Goal: Task Accomplishment & Management: Manage account settings

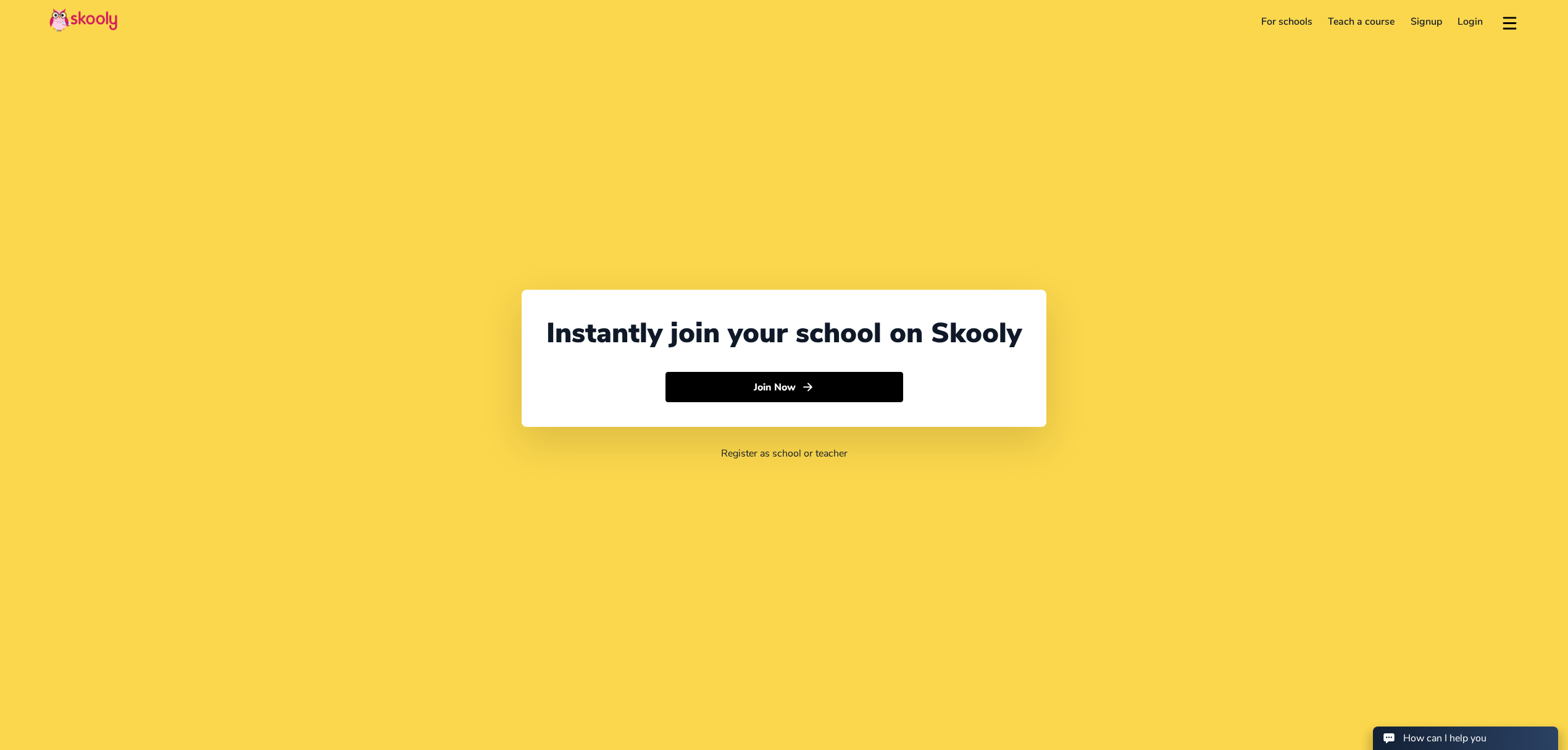
click at [1456, 13] on link "Login" at bounding box center [1470, 22] width 41 height 20
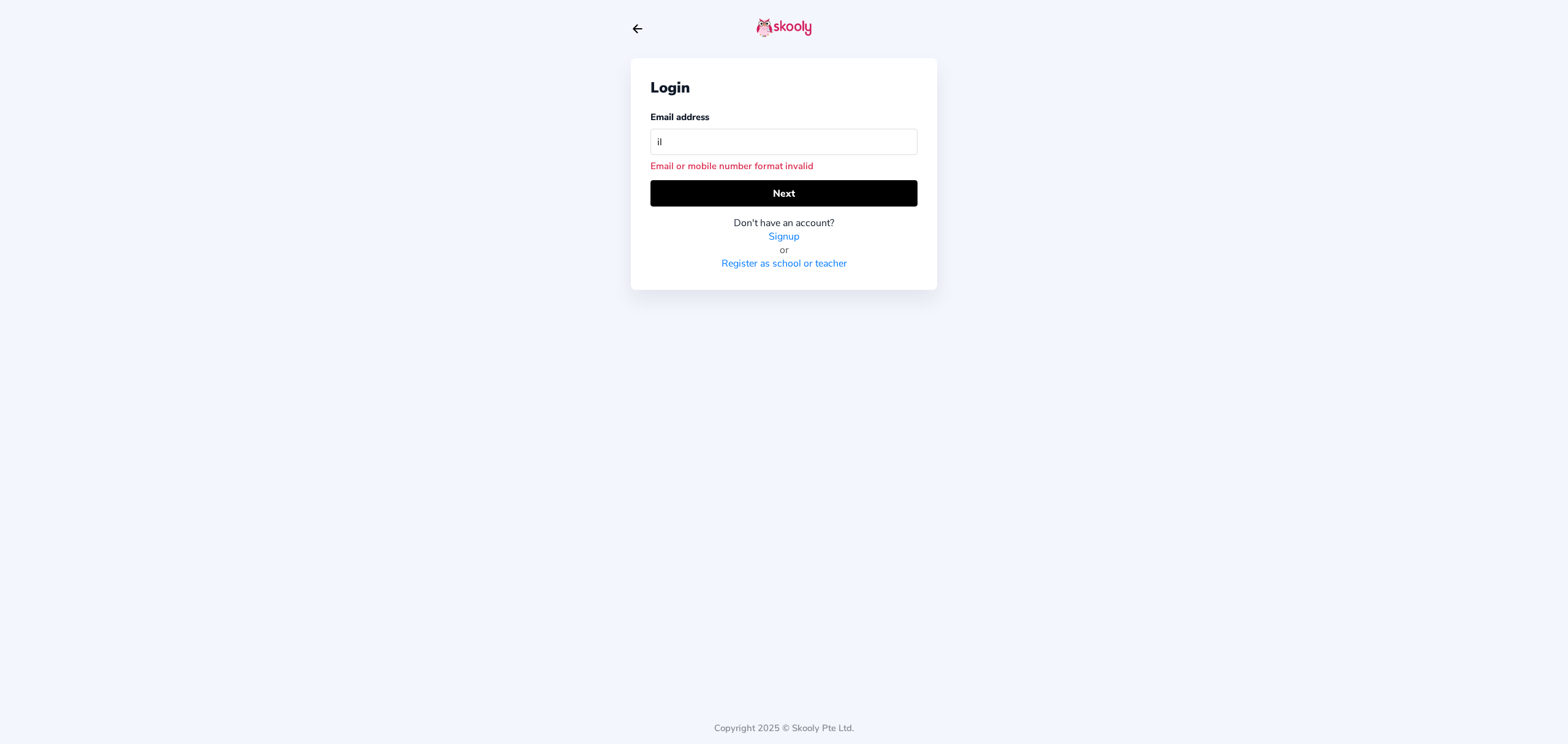
type input "i"
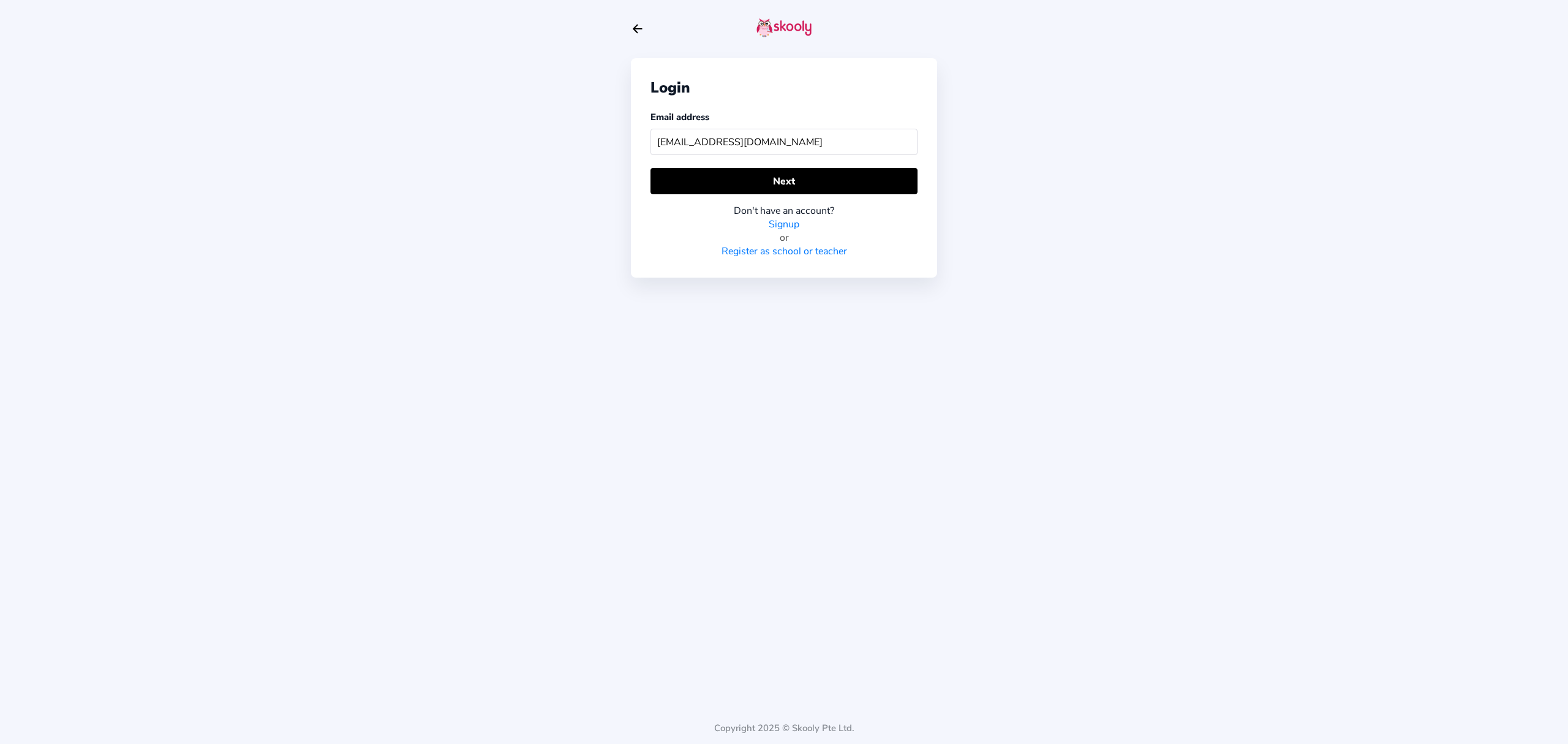
click at [921, 164] on div "Login Email address aungpainghtet01@gmail.com Next Don't have an account? Signu…" at bounding box center [784, 167] width 306 height 220
click at [906, 168] on button "Next" at bounding box center [784, 181] width 267 height 26
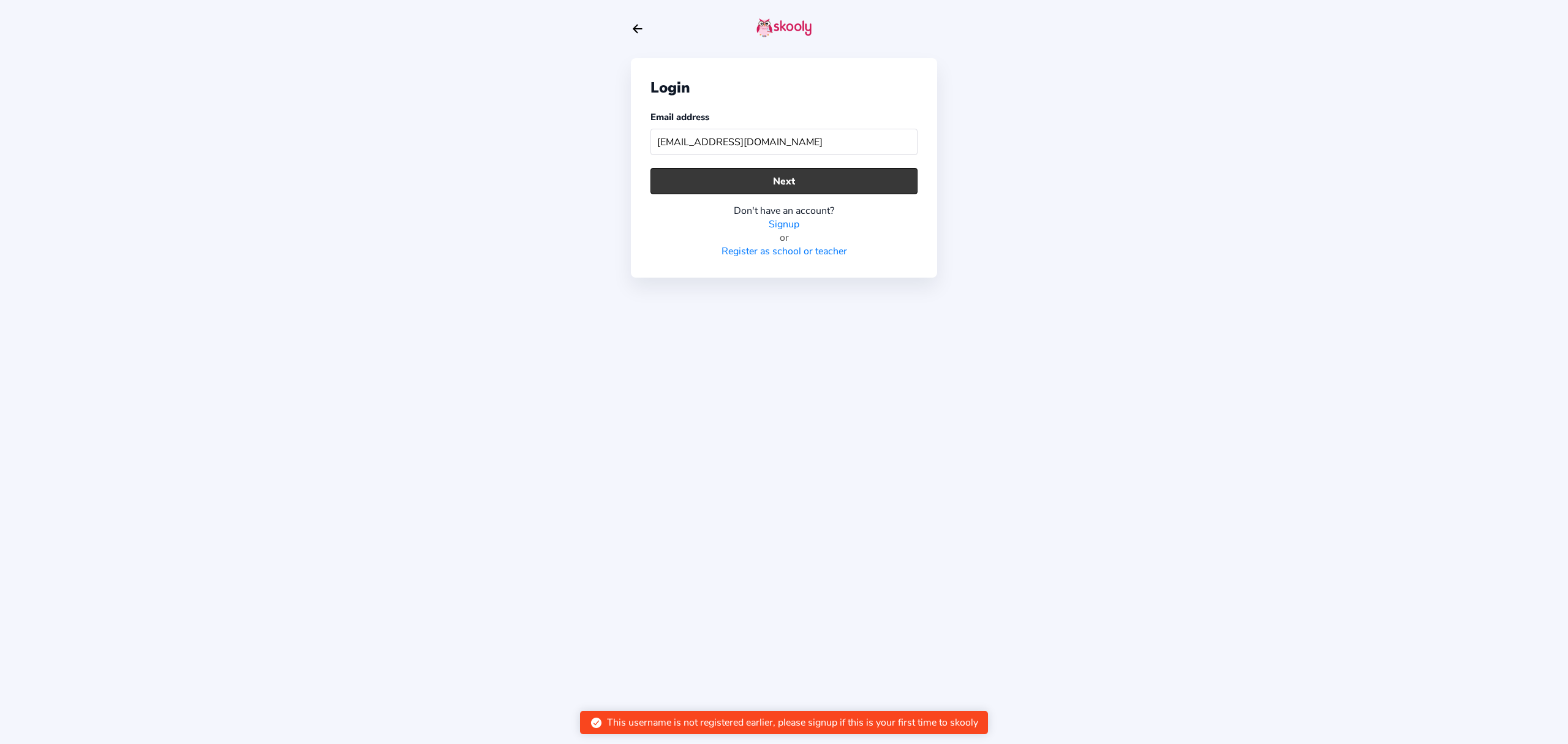
drag, startPoint x: 751, startPoint y: 179, endPoint x: 747, endPoint y: 170, distance: 9.8
click at [751, 179] on button "Next" at bounding box center [784, 181] width 267 height 26
click at [785, 144] on input "aungpainghtet01@gmail.com" at bounding box center [784, 142] width 267 height 26
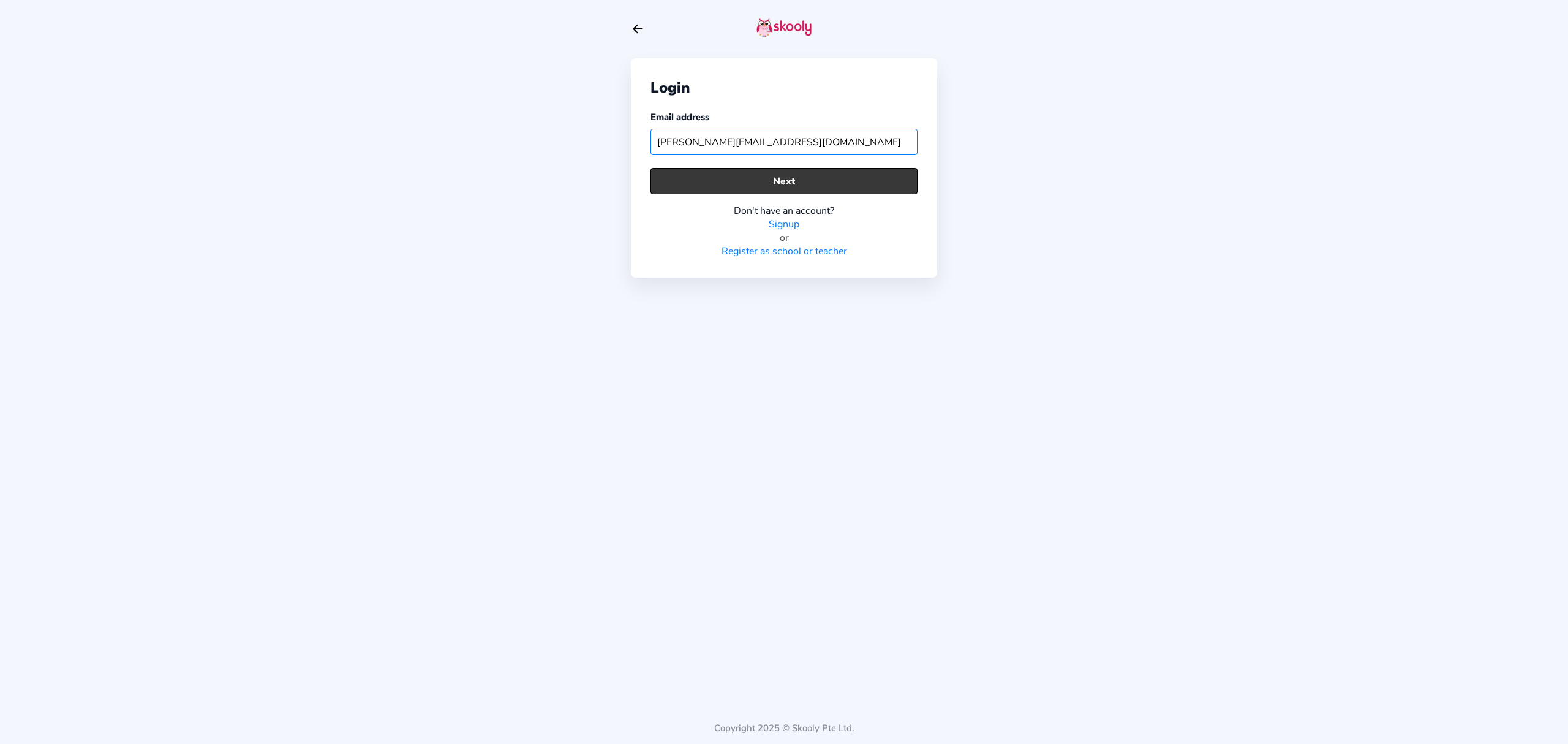
type input "[PERSON_NAME][EMAIL_ADDRESS][DOMAIN_NAME]"
click at [764, 175] on button "Next" at bounding box center [784, 181] width 267 height 26
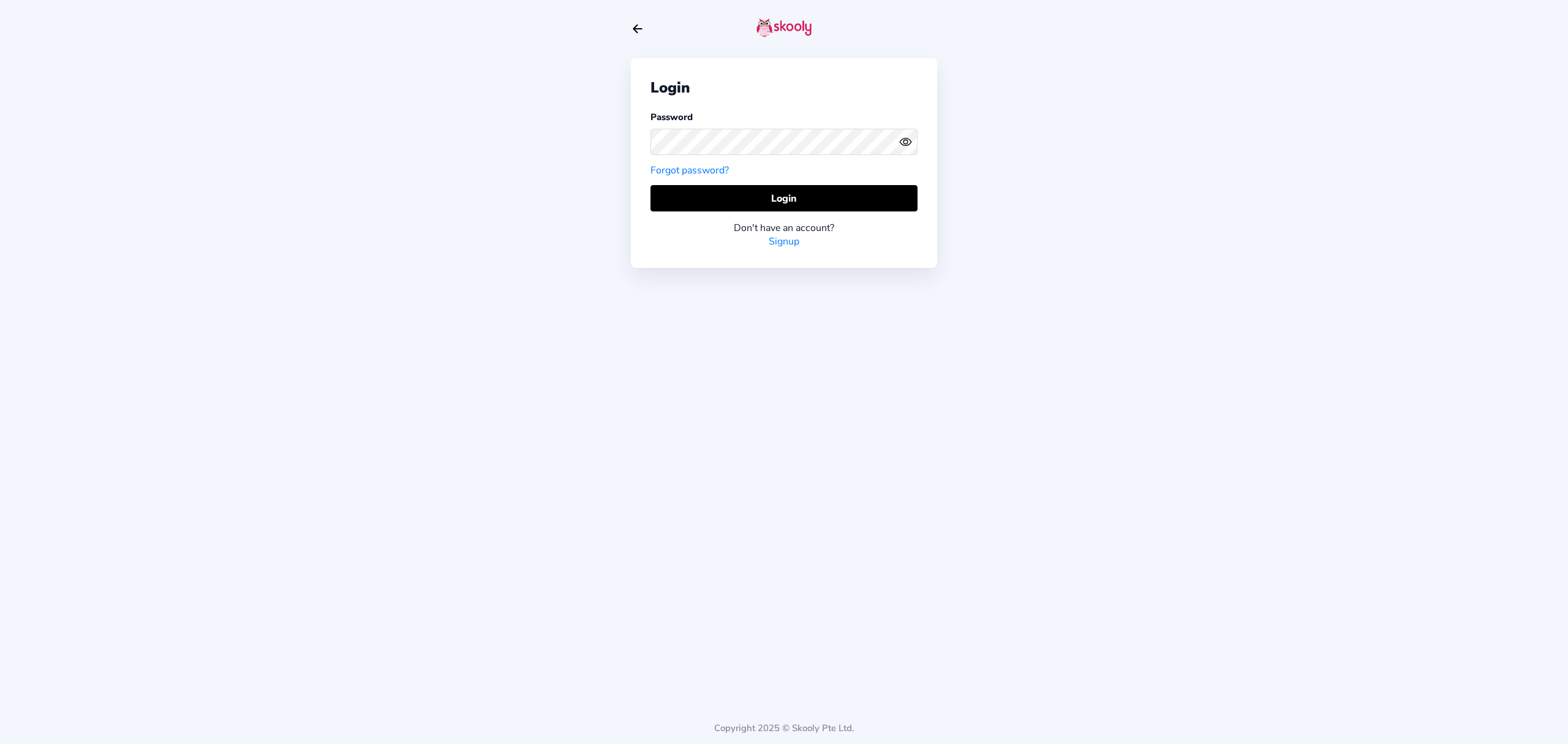
click at [794, 179] on div "Login Password Forgot password? Login Don't have an account? Signup" at bounding box center [784, 162] width 306 height 209
drag, startPoint x: 789, startPoint y: 189, endPoint x: 794, endPoint y: 183, distance: 7.8
click at [790, 188] on button "Login" at bounding box center [784, 198] width 267 height 26
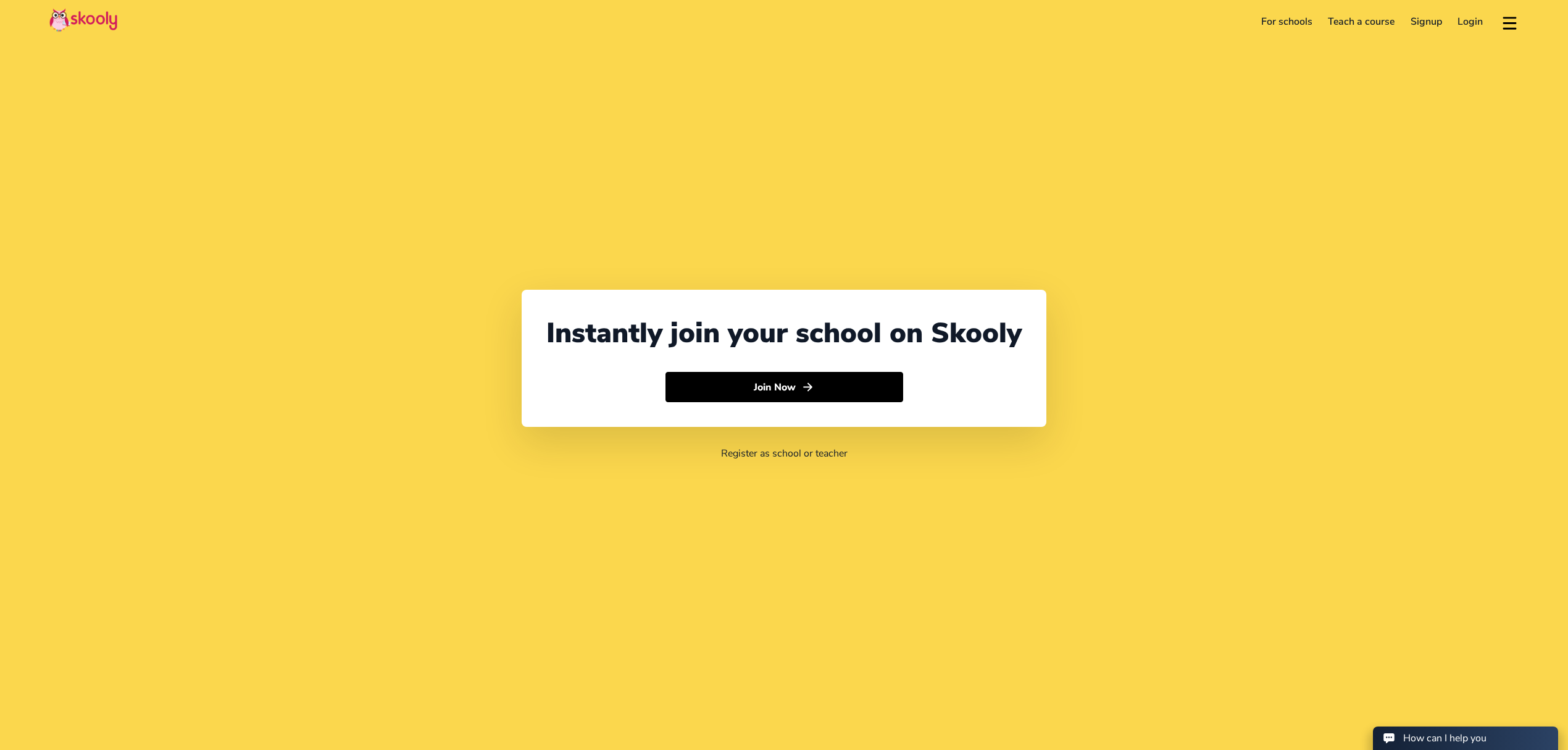
select select "971"
select select "[GEOGRAPHIC_DATA]"
select select "[GEOGRAPHIC_DATA]/[GEOGRAPHIC_DATA]"
click at [1463, 18] on link "Login" at bounding box center [1470, 22] width 41 height 20
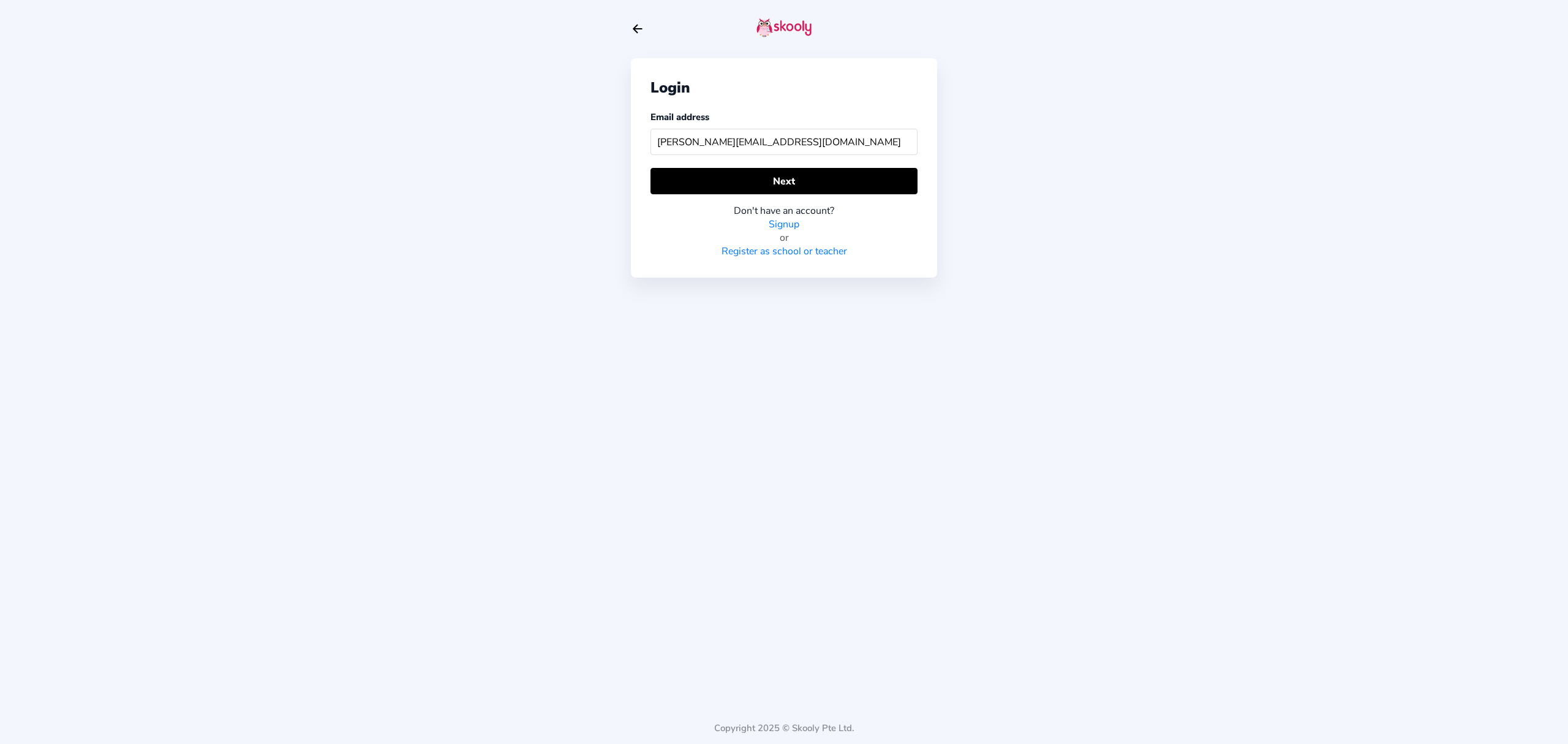
type input "[PERSON_NAME][EMAIL_ADDRESS][DOMAIN_NAME]"
click at [934, 176] on div "Login Email address [PERSON_NAME][EMAIL_ADDRESS][DOMAIN_NAME] Next Don't have a…" at bounding box center [784, 167] width 306 height 220
click at [908, 172] on button "Next" at bounding box center [784, 181] width 267 height 26
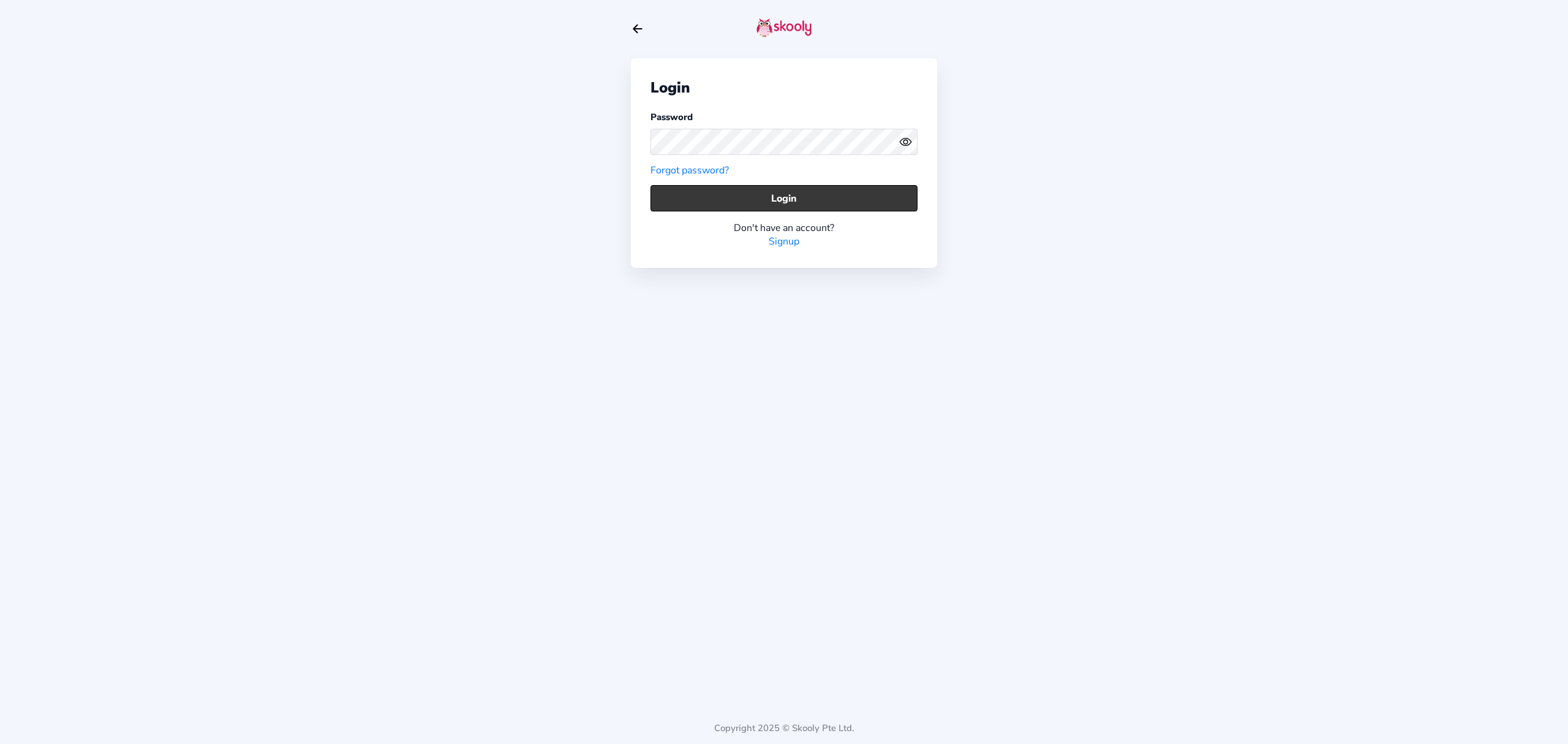
click at [834, 202] on button "Login" at bounding box center [784, 198] width 267 height 26
